Goal: Navigation & Orientation: Find specific page/section

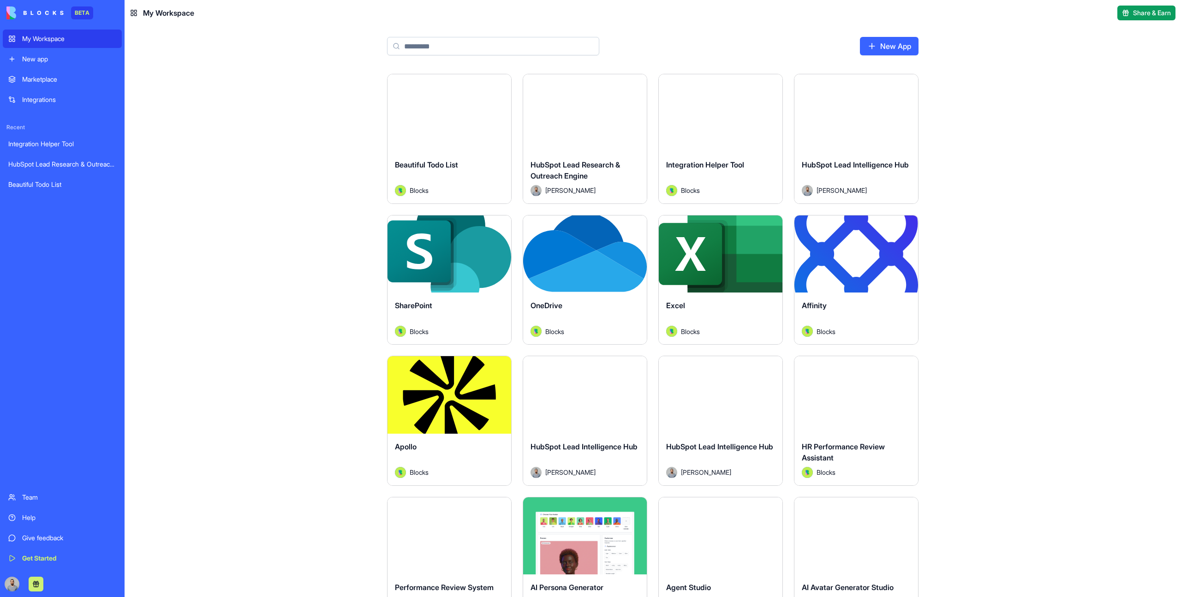
click at [73, 104] on link "Integrations" at bounding box center [62, 99] width 119 height 18
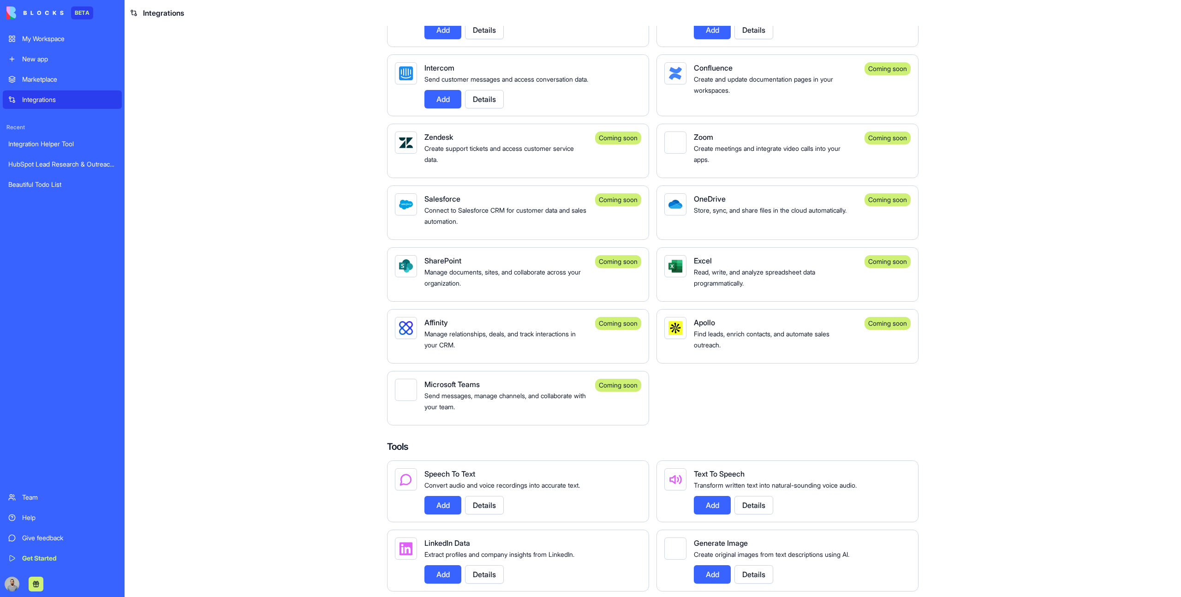
scroll to position [722, 0]
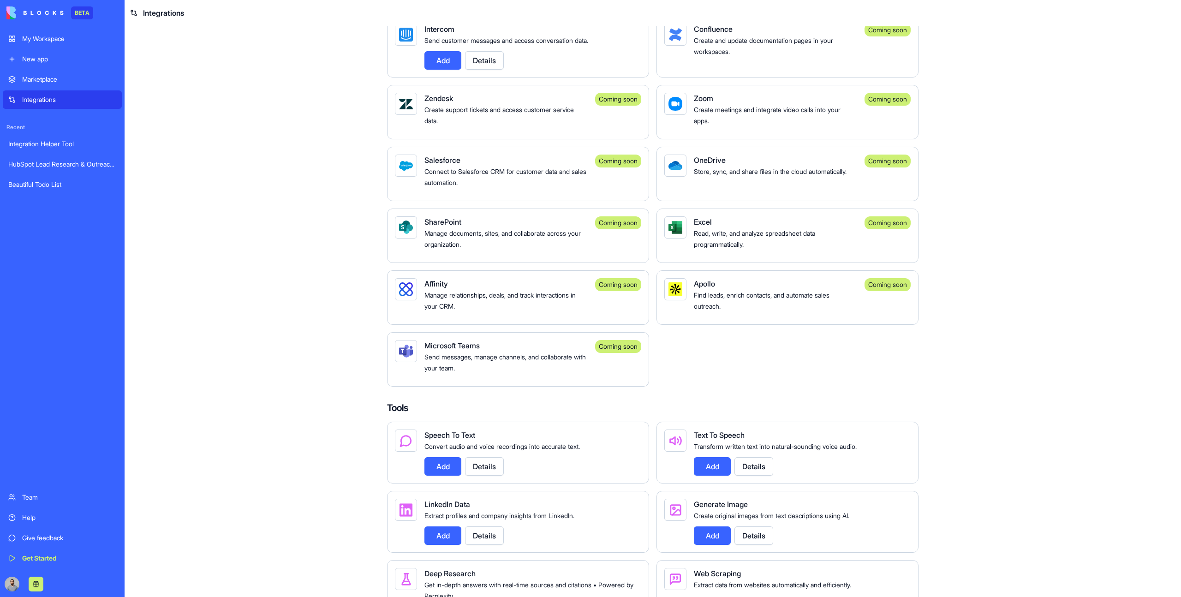
click at [52, 39] on div "My Workspace" at bounding box center [69, 38] width 94 height 9
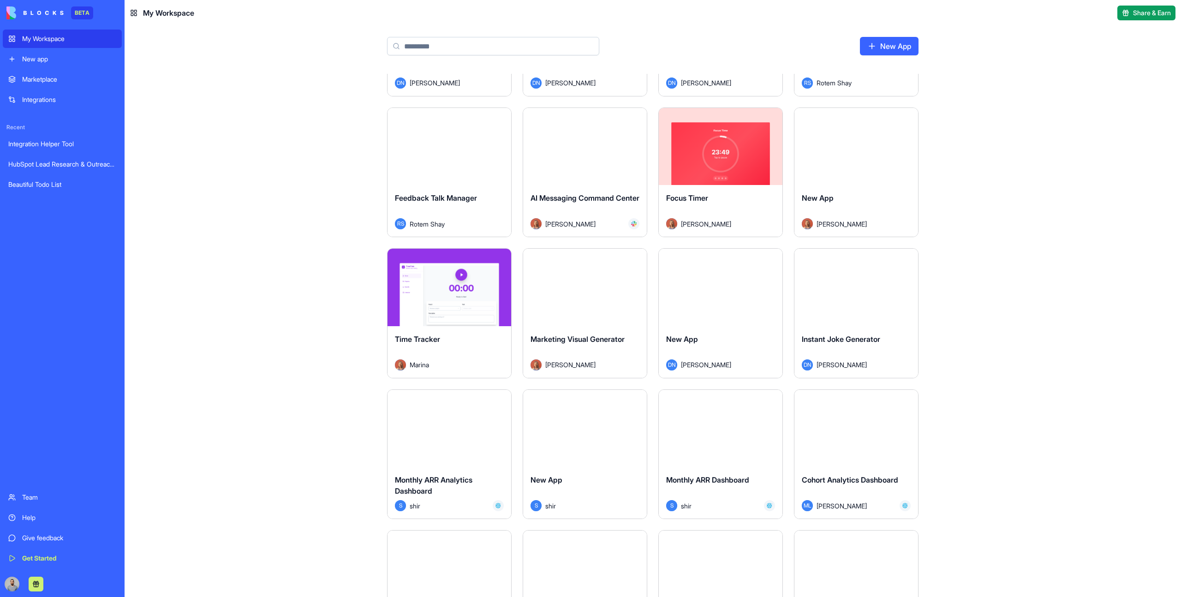
scroll to position [1200, 0]
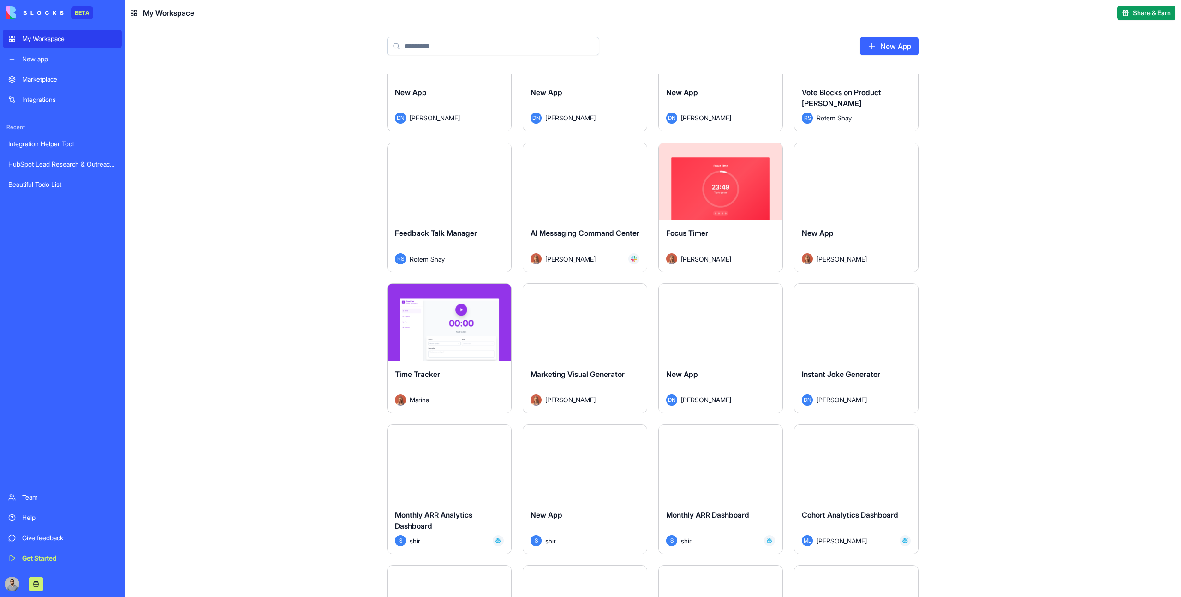
click at [651, 277] on div "Launch Beautiful Todo List DN Don Neumark Launch HubSpot Lead Research & Outrea…" at bounding box center [653, 76] width 532 height 2405
drag, startPoint x: 658, startPoint y: 277, endPoint x: 491, endPoint y: 241, distance: 169.9
click at [491, 241] on div "Launch Beautiful Todo List DN Don Neumark Launch HubSpot Lead Research & Outrea…" at bounding box center [653, 76] width 532 height 2405
click at [342, 253] on div "Launch Beautiful Todo List DN Don Neumark Launch HubSpot Lead Research & Outrea…" at bounding box center [653, 335] width 1057 height 523
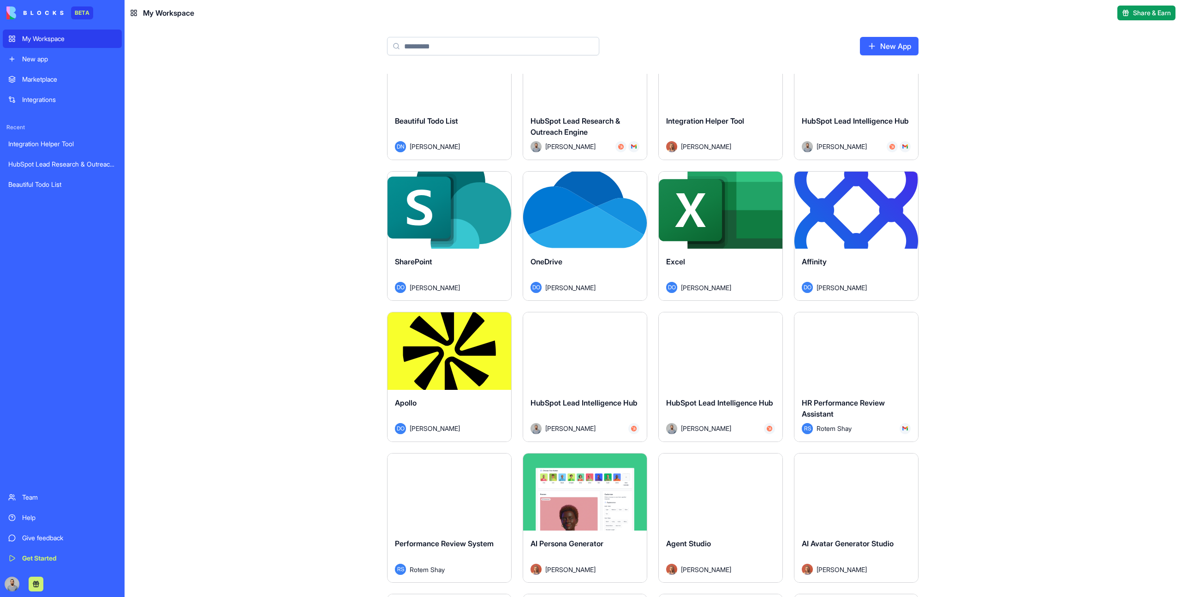
scroll to position [0, 0]
